Goal: Task Accomplishment & Management: Manage account settings

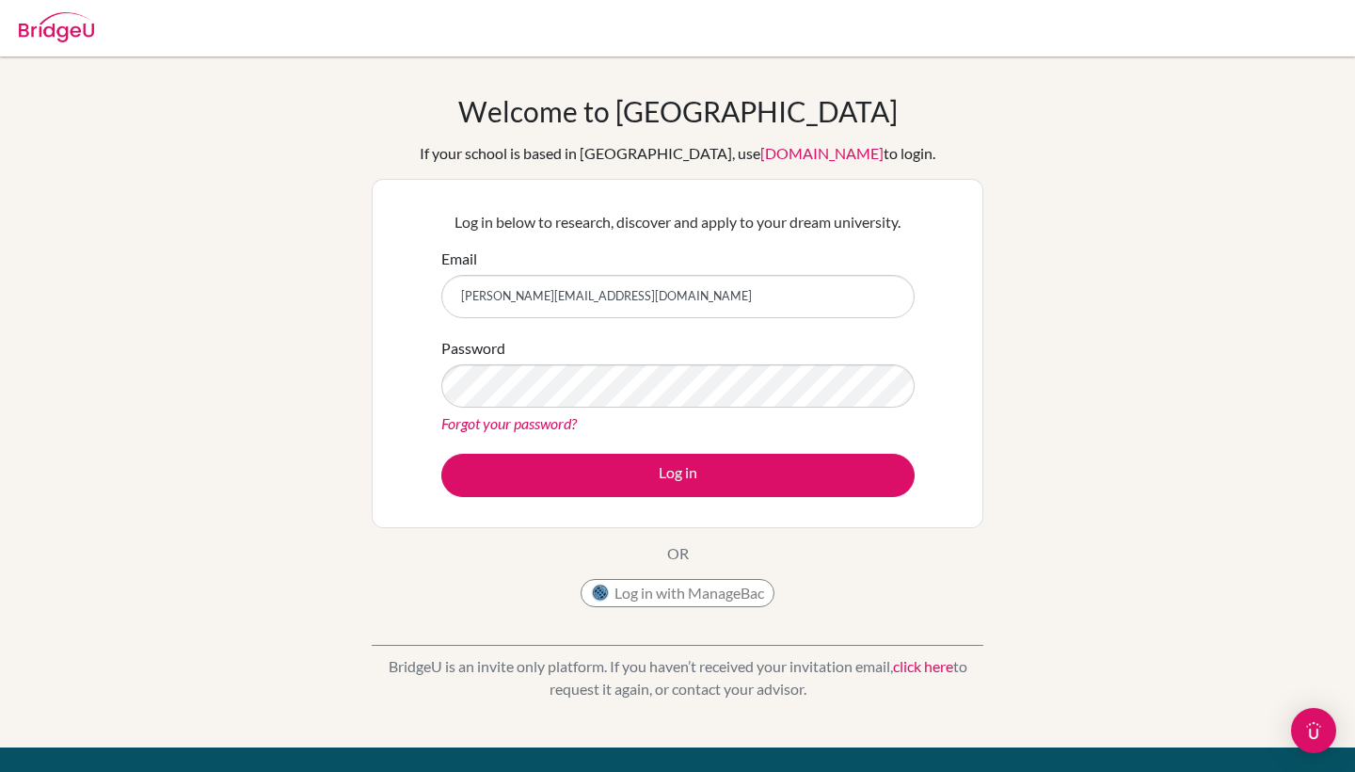
type input "[PERSON_NAME][EMAIL_ADDRESS][DOMAIN_NAME]"
click at [678, 474] on button "Log in" at bounding box center [677, 475] width 473 height 43
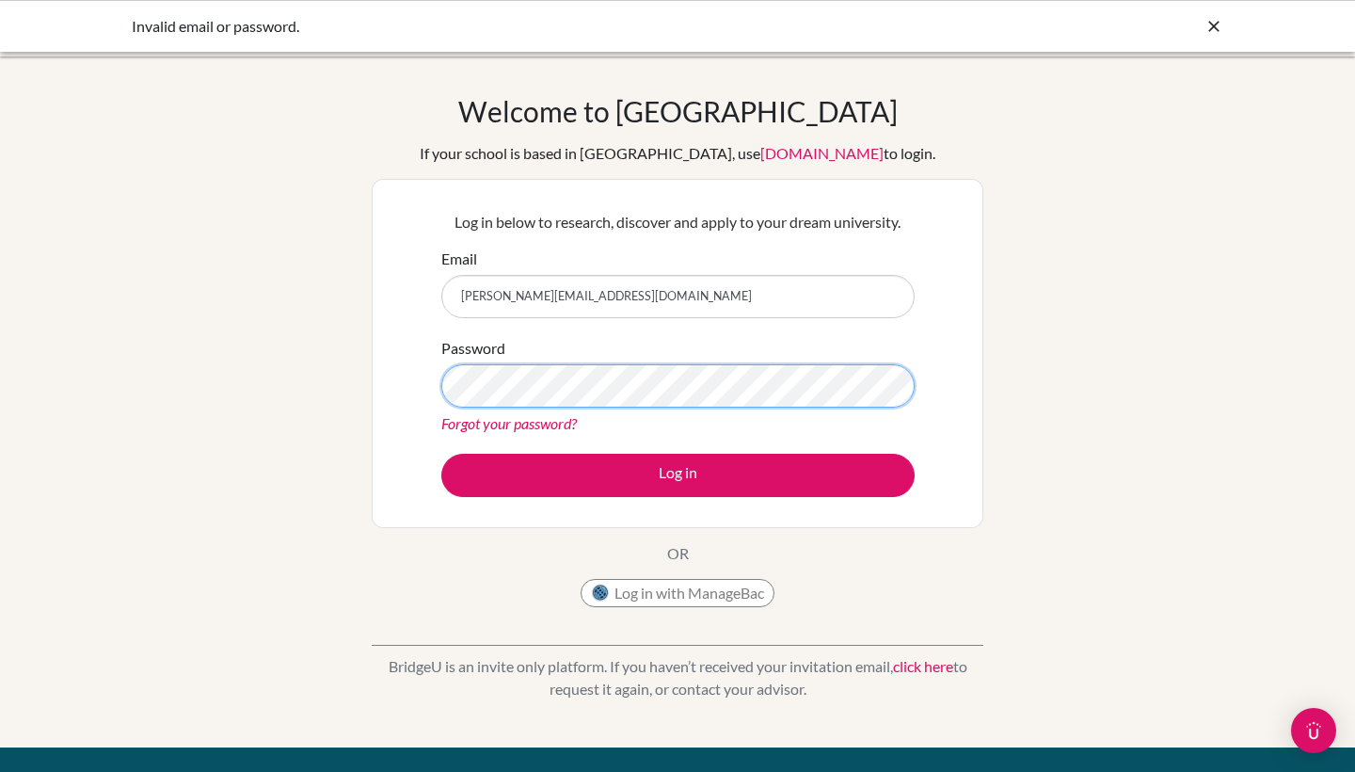
click at [678, 474] on button "Log in" at bounding box center [677, 475] width 473 height 43
click at [533, 417] on link "Forgot your password?" at bounding box center [509, 423] width 136 height 18
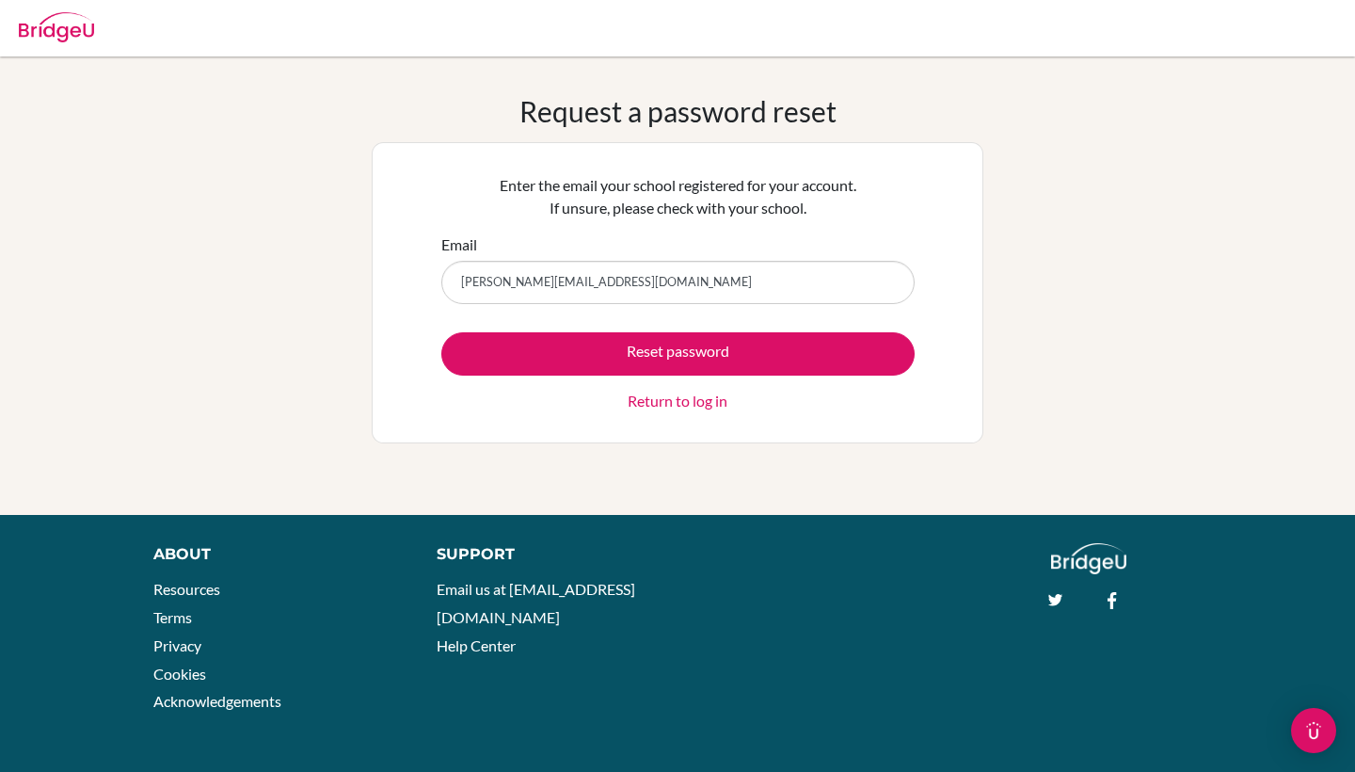
type input "kristina.2017@gem.edu.np"
click at [678, 353] on button "Reset password" at bounding box center [677, 353] width 473 height 43
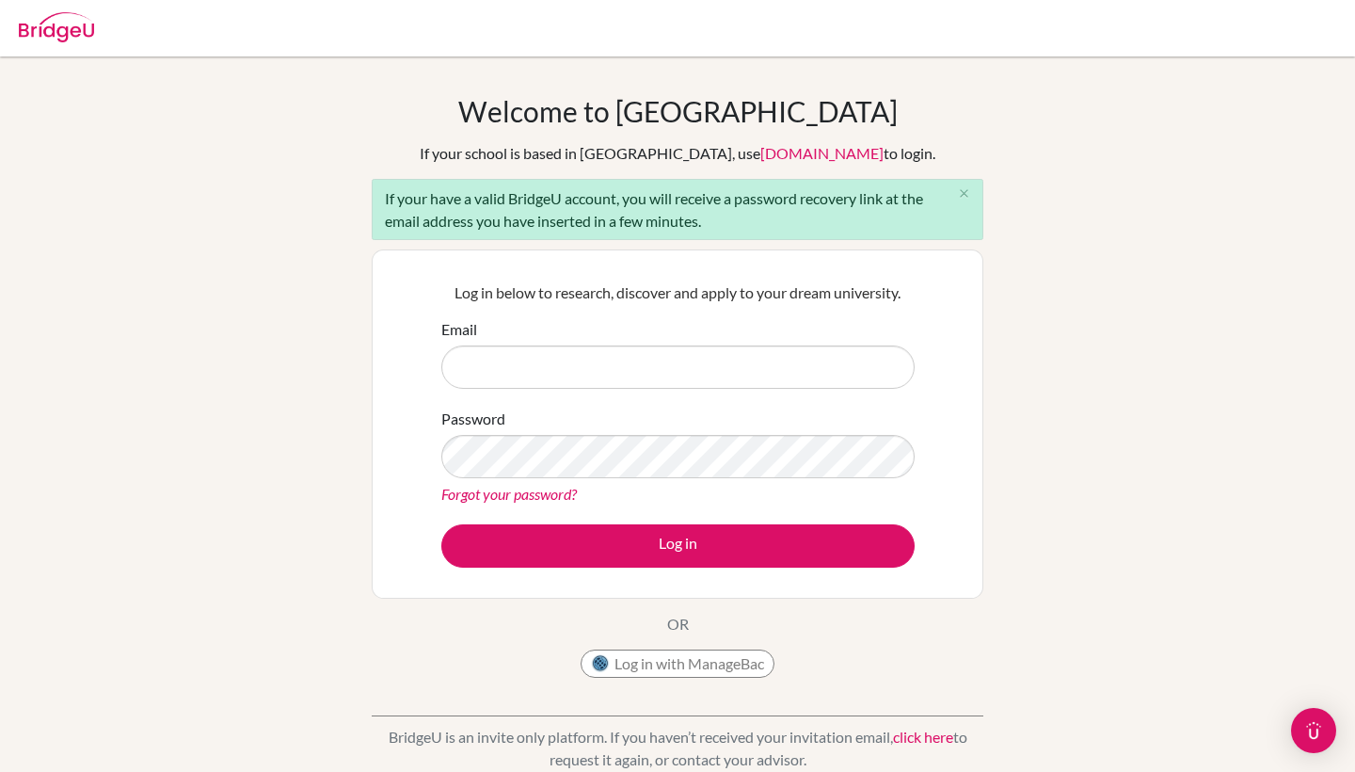
click at [573, 499] on link "Forgot your password?" at bounding box center [509, 494] width 136 height 18
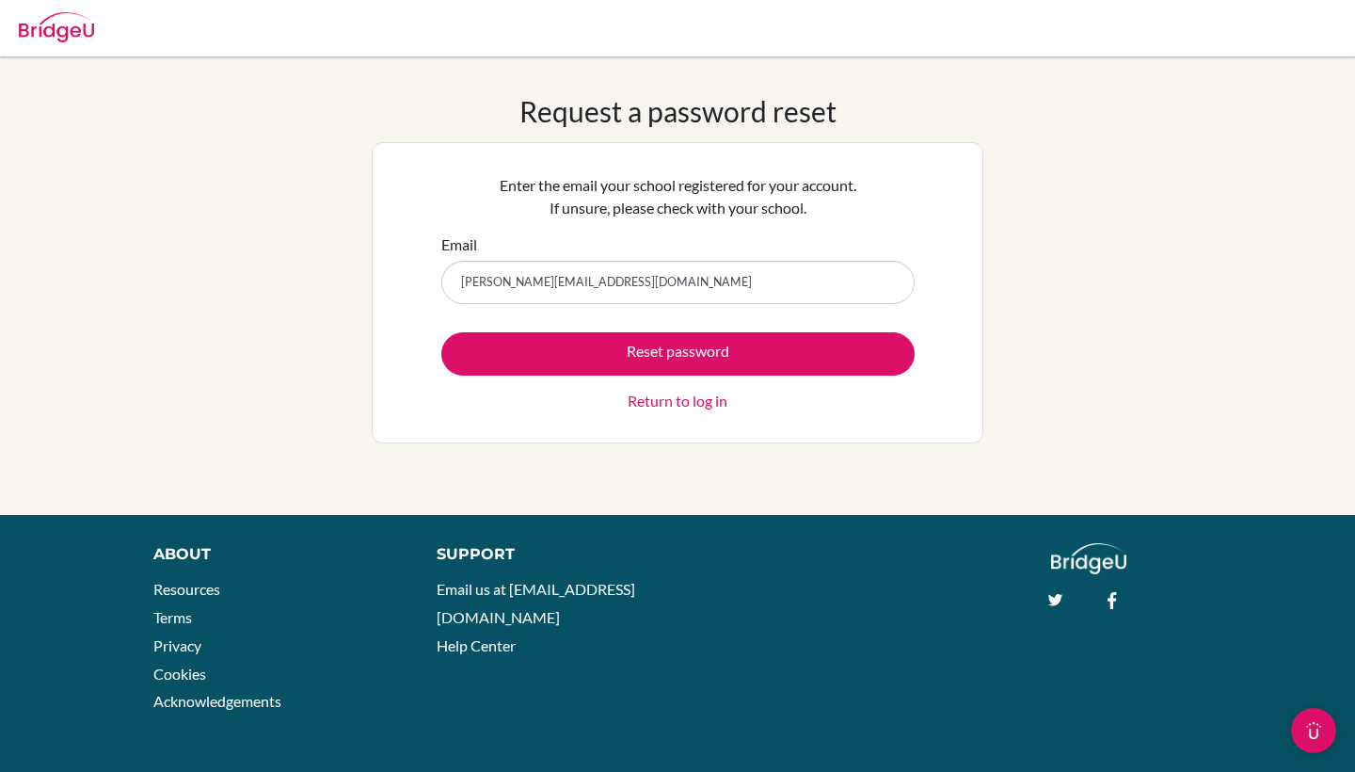
type input "[PERSON_NAME][EMAIL_ADDRESS][DOMAIN_NAME]"
click at [678, 353] on button "Reset password" at bounding box center [677, 353] width 473 height 43
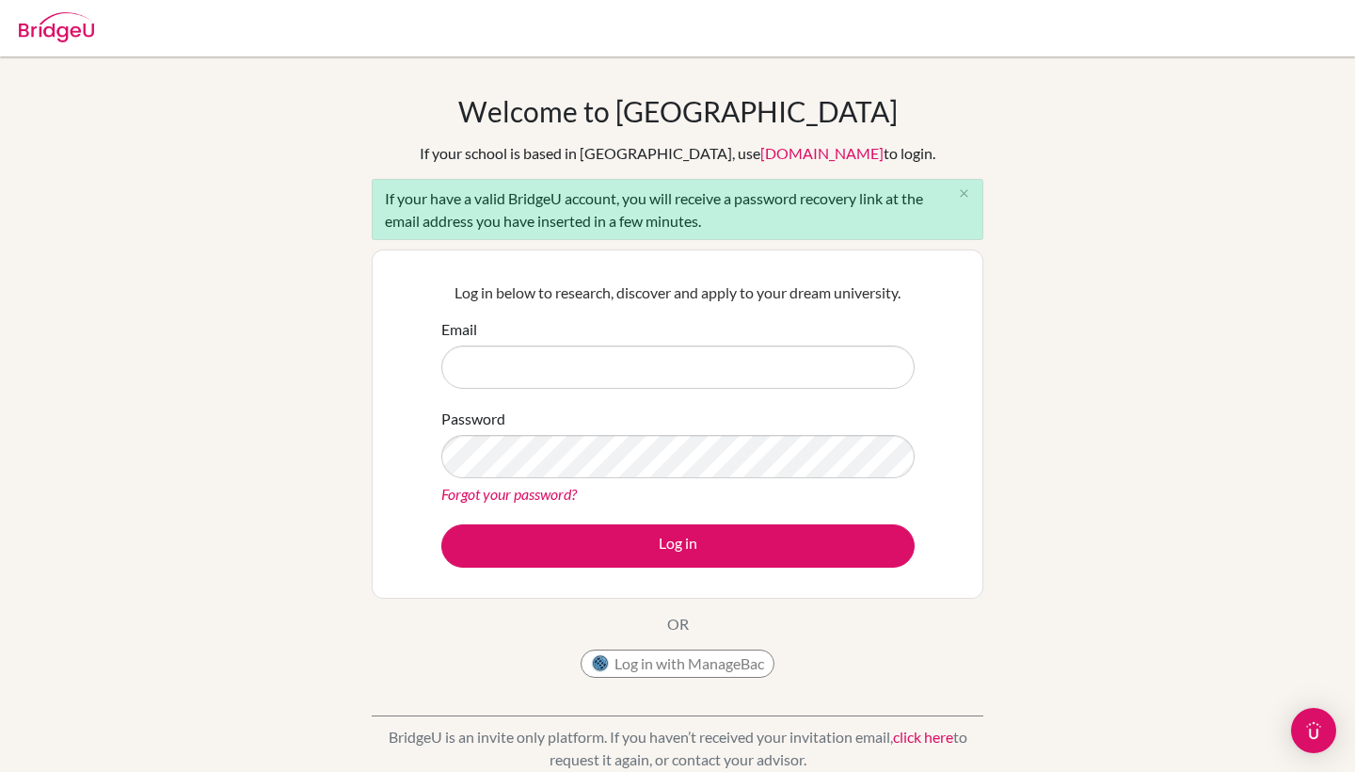
click at [651, 370] on input "Email" at bounding box center [677, 366] width 473 height 43
type input "kristina.2017@gems.edu.np"
click at [678, 545] on button "Log in" at bounding box center [677, 545] width 473 height 43
